Goal: Find specific page/section: Find specific page/section

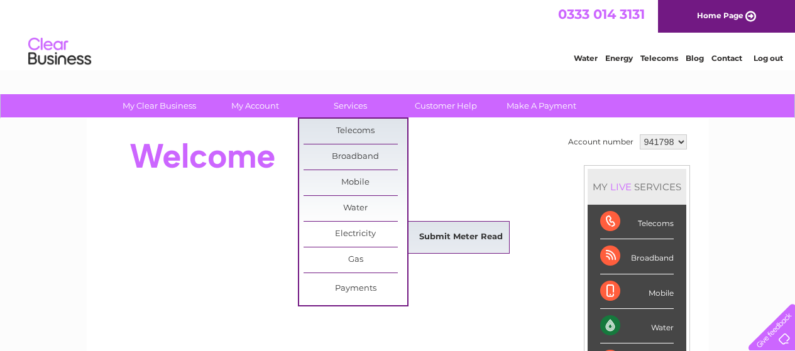
click at [432, 234] on link "Submit Meter Read" at bounding box center [461, 237] width 104 height 25
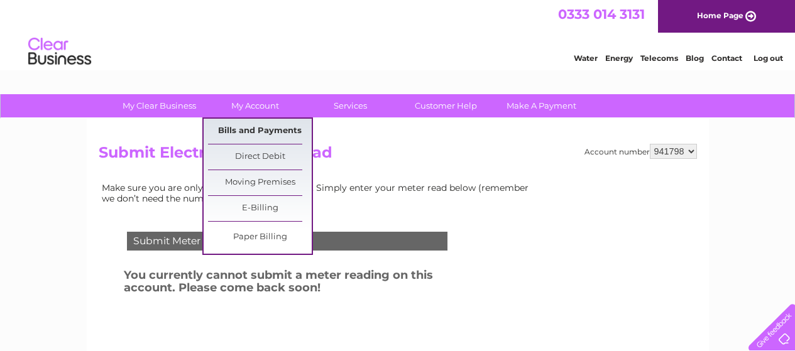
click at [265, 134] on link "Bills and Payments" at bounding box center [260, 131] width 104 height 25
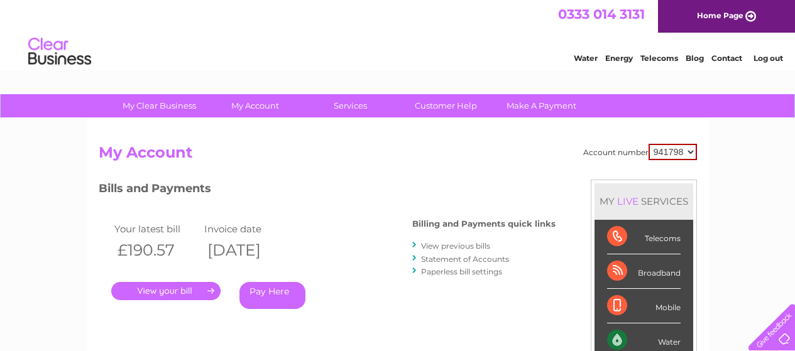
click at [181, 292] on link "." at bounding box center [165, 291] width 109 height 18
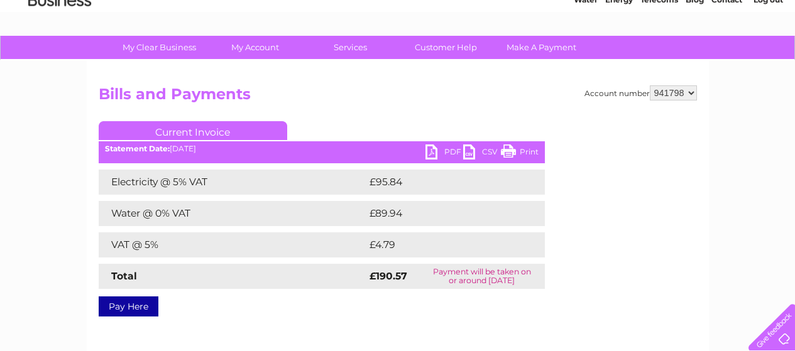
scroll to position [63, 0]
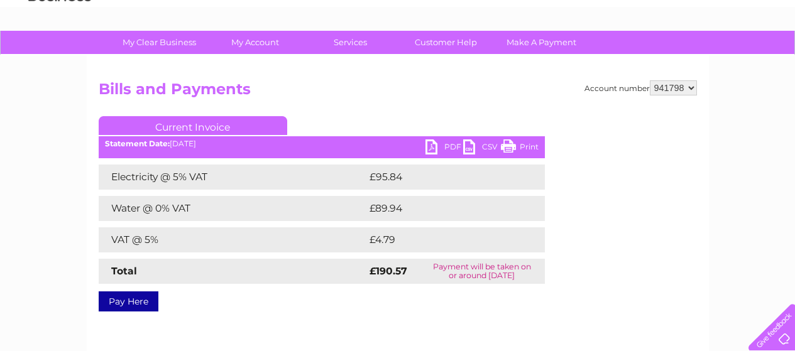
click at [439, 145] on link "PDF" at bounding box center [444, 148] width 38 height 18
